Goal: Check status: Verify the current state of an ongoing process or item

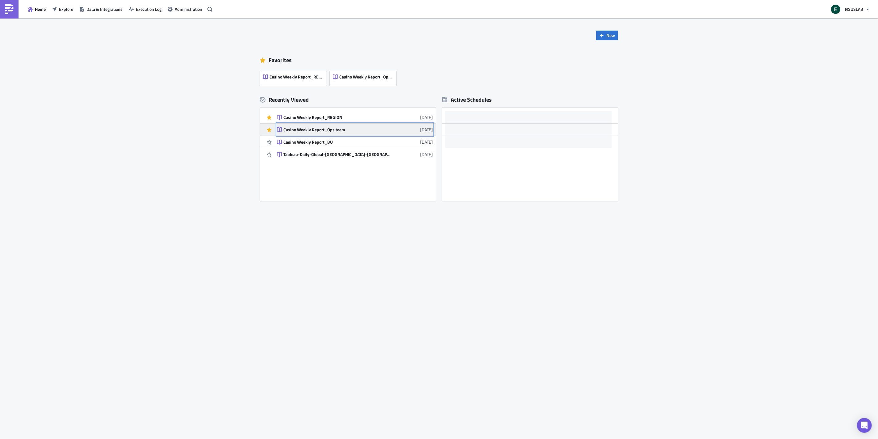
click at [366, 126] on link "Casino Weekly Report_Ops team [DATE]" at bounding box center [355, 130] width 156 height 12
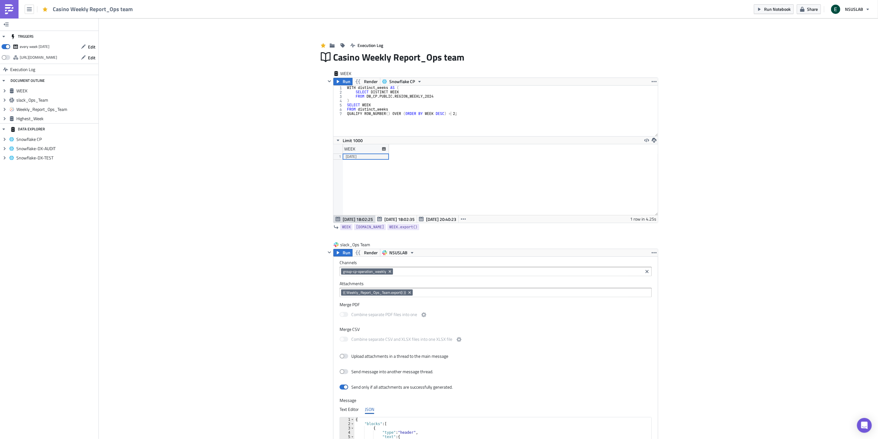
scroll to position [70, 325]
click at [91, 48] on span "Edit" at bounding box center [91, 47] width 7 height 6
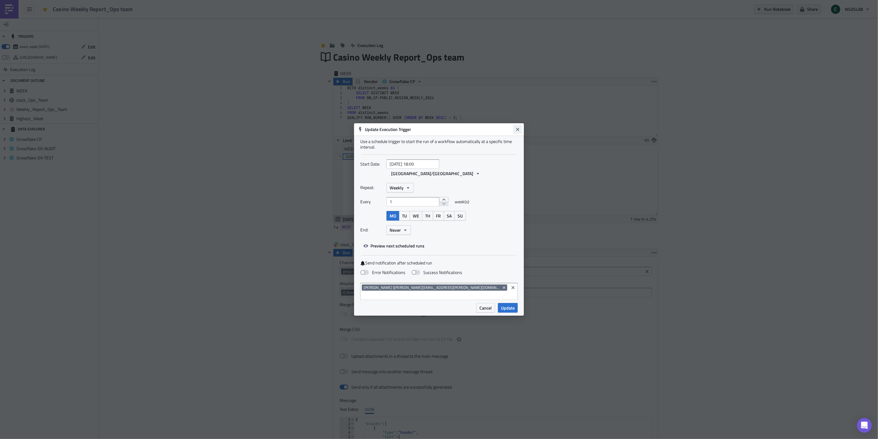
click at [518, 132] on icon "Close" at bounding box center [518, 129] width 5 height 5
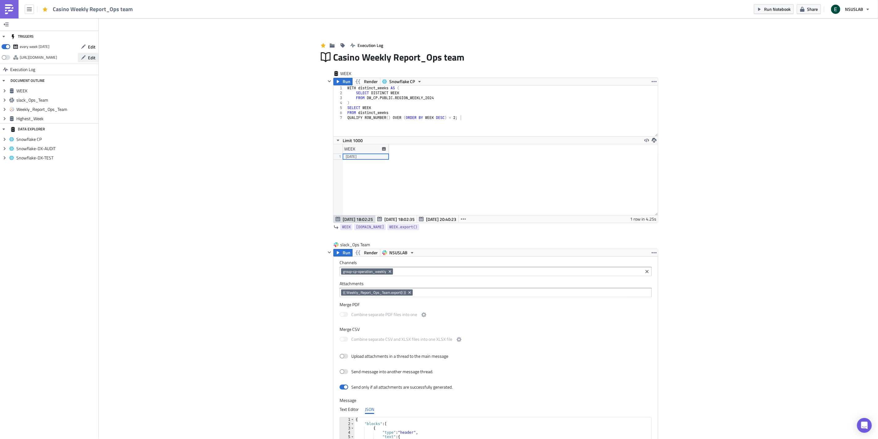
click at [92, 56] on span "Edit" at bounding box center [91, 57] width 7 height 6
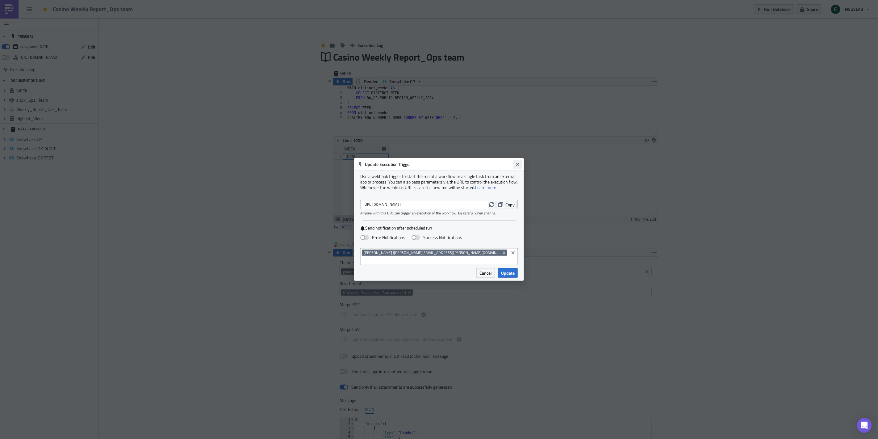
click at [517, 166] on icon "Close" at bounding box center [517, 164] width 3 height 3
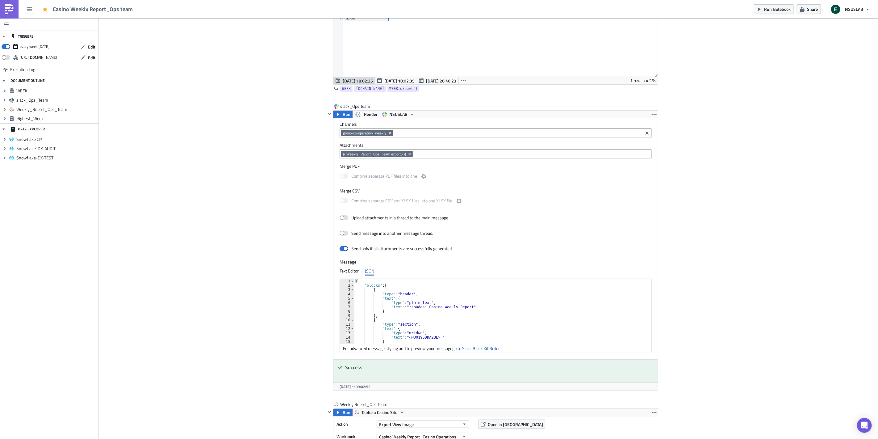
scroll to position [0, 0]
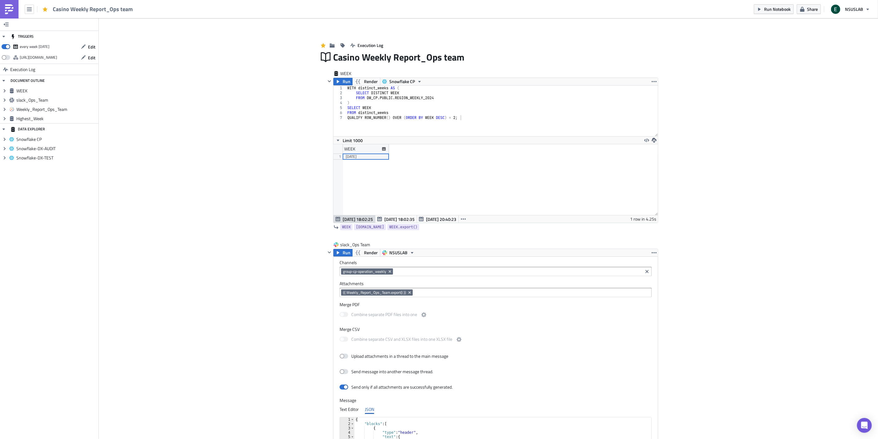
click at [76, 8] on span "Casino Weekly Report_Ops team" at bounding box center [93, 9] width 81 height 7
click at [85, 50] on button "Edit" at bounding box center [88, 47] width 21 height 10
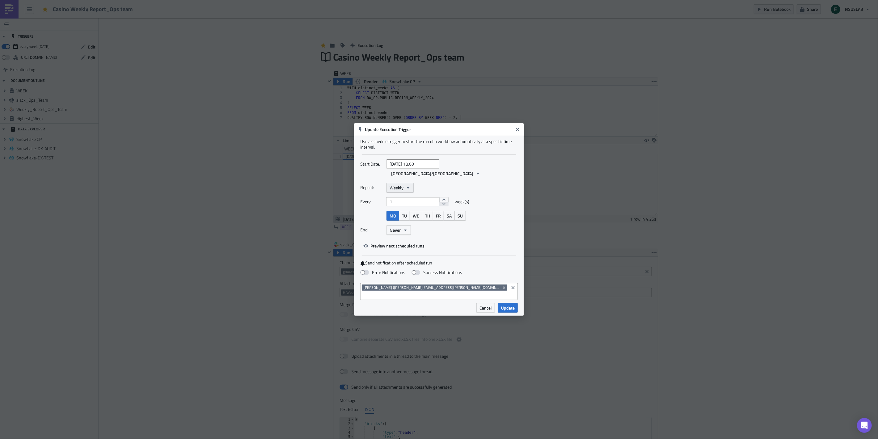
click at [404, 193] on div "Repeat: Weekly Every 1 week(s) MO TU WE TH FR SA SU End: Never" at bounding box center [439, 211] width 158 height 57
click at [406, 187] on icon "button" at bounding box center [408, 187] width 5 height 5
click at [482, 179] on div "Start Date: [DATE] 18:00 [GEOGRAPHIC_DATA]/[GEOGRAPHIC_DATA]" at bounding box center [439, 170] width 158 height 23
click at [387, 243] on span "Preview next scheduled runs" at bounding box center [398, 245] width 54 height 6
click at [509, 242] on div "Start Date: [DATE] 18:00 [GEOGRAPHIC_DATA]/[GEOGRAPHIC_DATA] Repeat: Weekly Eve…" at bounding box center [439, 204] width 158 height 91
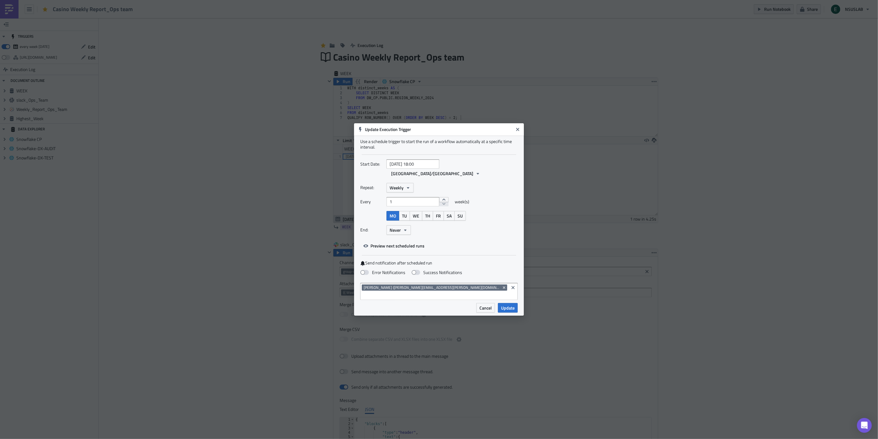
click at [466, 246] on div "Start Date: [DATE] 18:00 [GEOGRAPHIC_DATA]/[GEOGRAPHIC_DATA] Repeat: Weekly Eve…" at bounding box center [439, 204] width 158 height 91
click at [519, 132] on icon "Close" at bounding box center [518, 129] width 5 height 5
